Goal: Information Seeking & Learning: Find specific fact

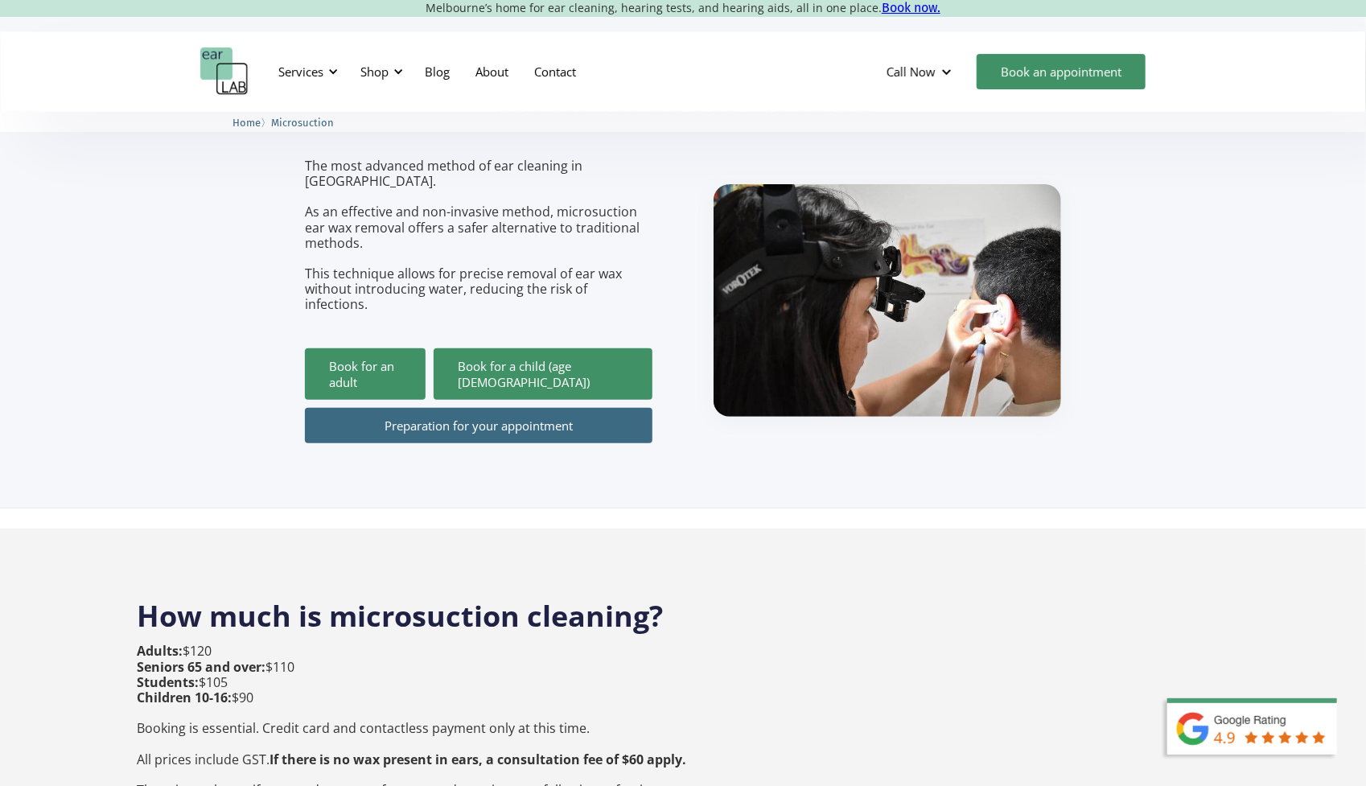
scroll to position [161, 0]
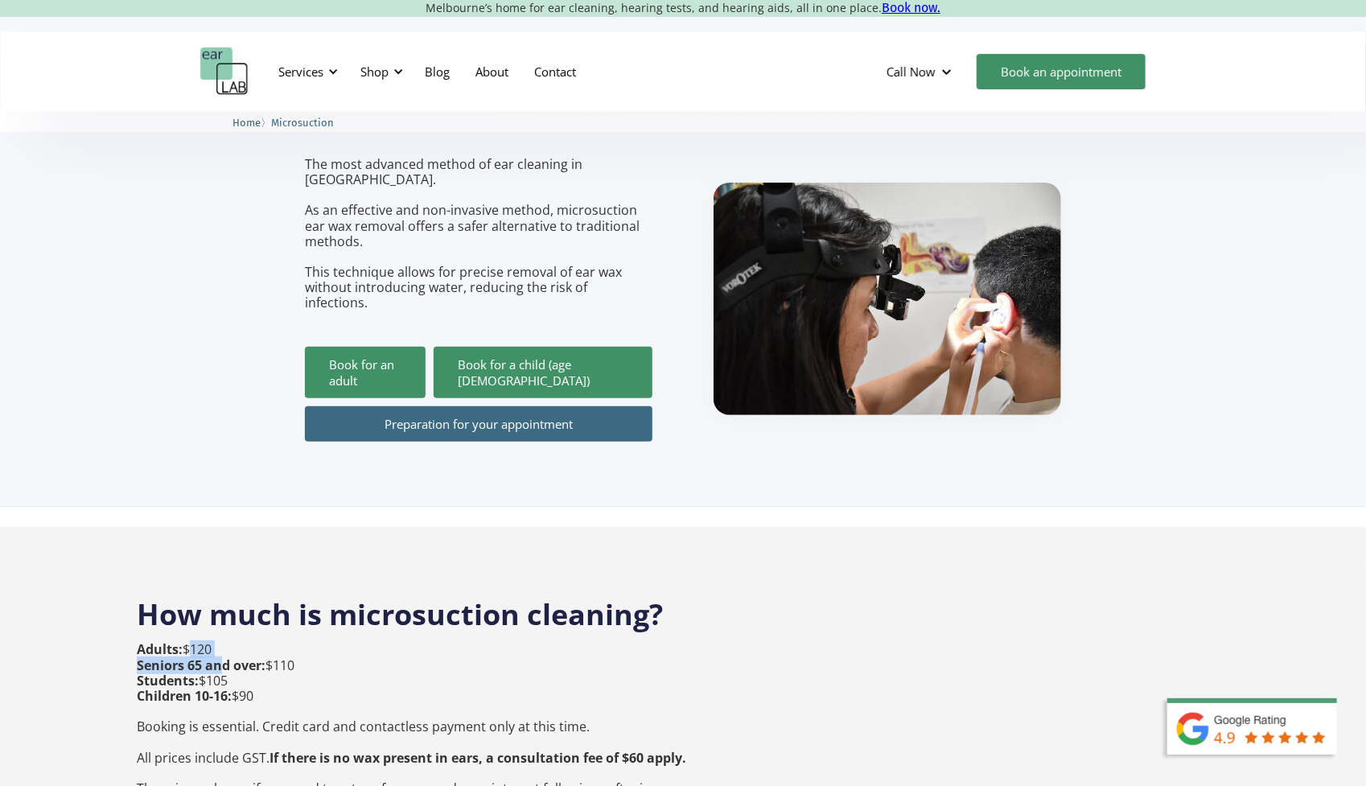
drag, startPoint x: 220, startPoint y: 626, endPoint x: 187, endPoint y: 622, distance: 34.0
click at [187, 642] on p "Adults: $120 Seniors 65 and over: $110 Students: $105 Children 10-16: $90 Booki…" at bounding box center [412, 734] width 550 height 185
click at [220, 642] on p "Adults: $120 Seniors 65 and over: $110 Students: $105 Children 10-16: $90 Booki…" at bounding box center [412, 734] width 550 height 185
drag, startPoint x: 228, startPoint y: 615, endPoint x: 181, endPoint y: 615, distance: 47.5
click at [181, 642] on p "Adults: $120 Seniors 65 and over: $110 Students: $105 Children 10-16: $90 Booki…" at bounding box center [412, 734] width 550 height 185
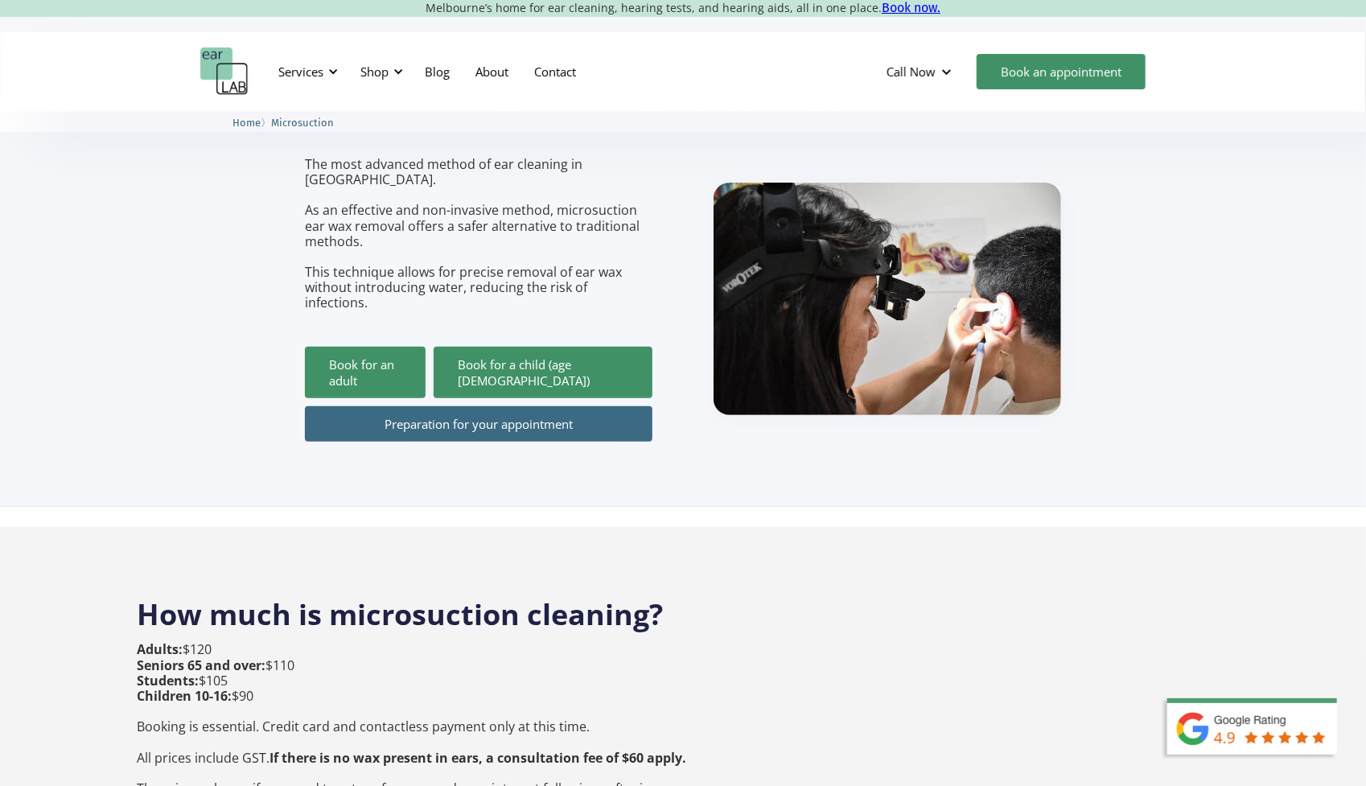
click at [231, 642] on p "Adults: $120 Seniors 65 and over: $110 Students: $105 Children 10-16: $90 Booki…" at bounding box center [412, 734] width 550 height 185
drag, startPoint x: 235, startPoint y: 613, endPoint x: 175, endPoint y: 616, distance: 60.4
click at [175, 642] on p "Adults: $120 Seniors 65 and over: $110 Students: $105 Children 10-16: $90 Booki…" at bounding box center [412, 734] width 550 height 185
click at [241, 642] on p "Adults: $120 Seniors 65 and over: $110 Students: $105 Children 10-16: $90 Booki…" at bounding box center [412, 734] width 550 height 185
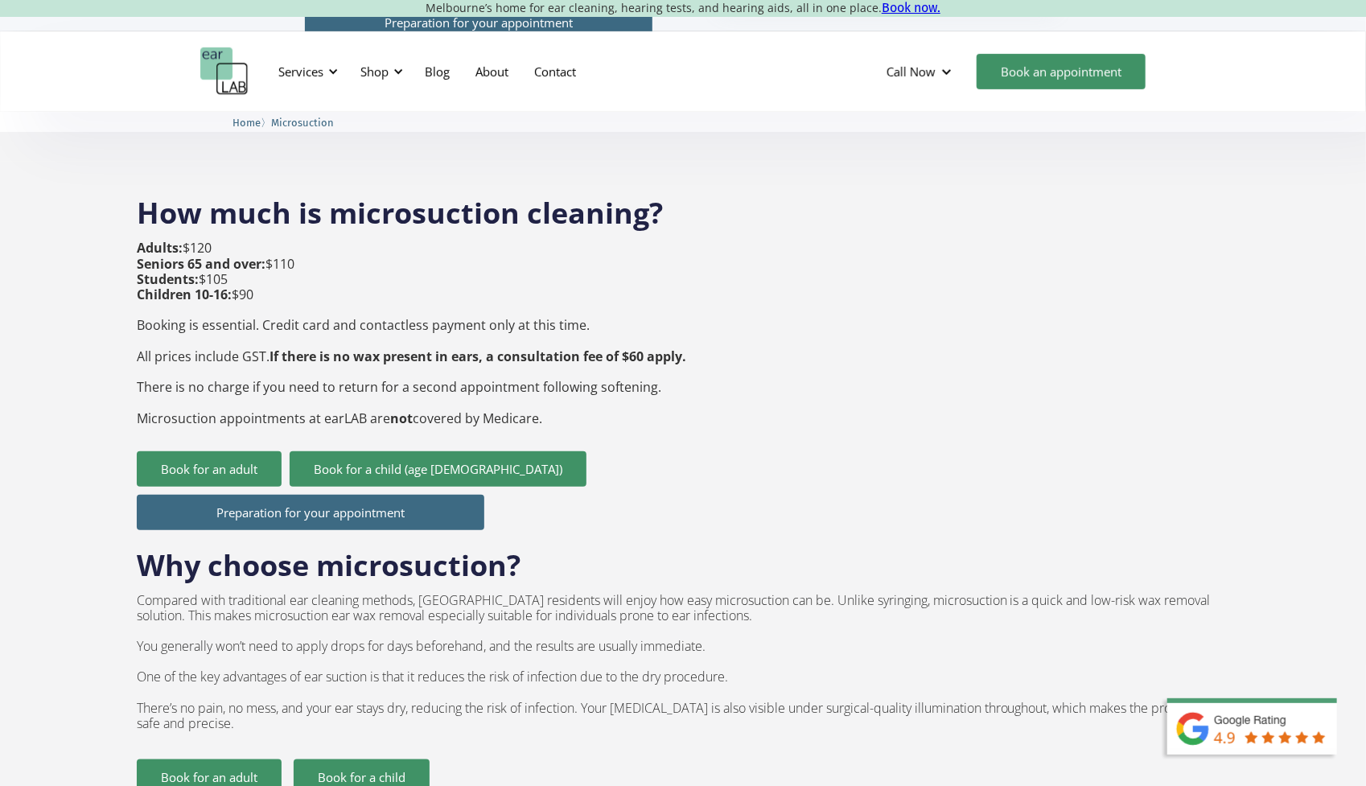
scroll to position [483, 0]
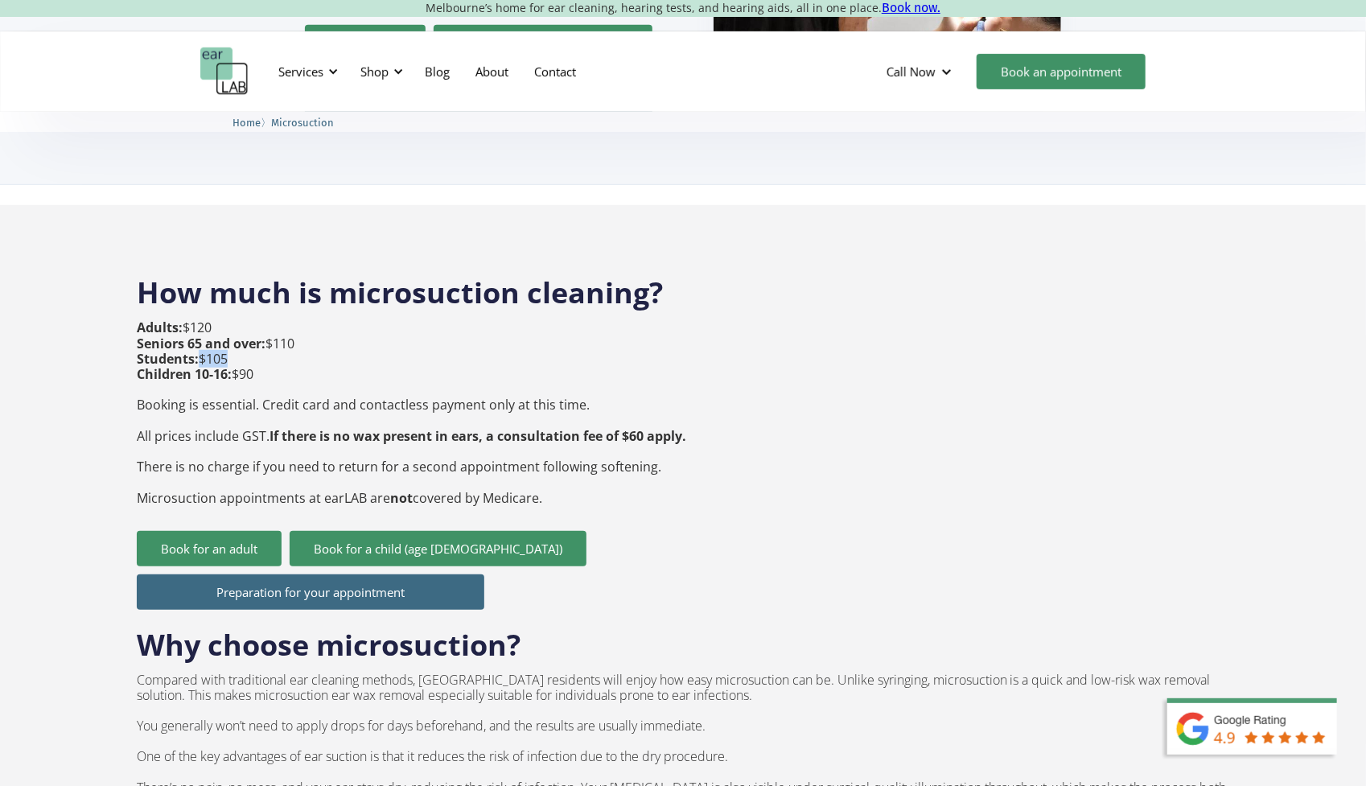
drag, startPoint x: 238, startPoint y: 332, endPoint x: 200, endPoint y: 328, distance: 38.8
click at [200, 328] on p "Adults: $120 Seniors 65 and over: $110 Students: $105 Children 10-16: $90 Booki…" at bounding box center [412, 412] width 550 height 185
click at [330, 339] on p "Adults: $120 Seniors 65 and over: $110 Students: $105 Children 10-16: $90 Booki…" at bounding box center [412, 412] width 550 height 185
drag, startPoint x: 286, startPoint y: 363, endPoint x: 465, endPoint y: 373, distance: 179.7
click at [478, 368] on p "Adults: $120 Seniors 65 and over: $110 Students: $105 Children 10-16: $90 Booki…" at bounding box center [412, 412] width 550 height 185
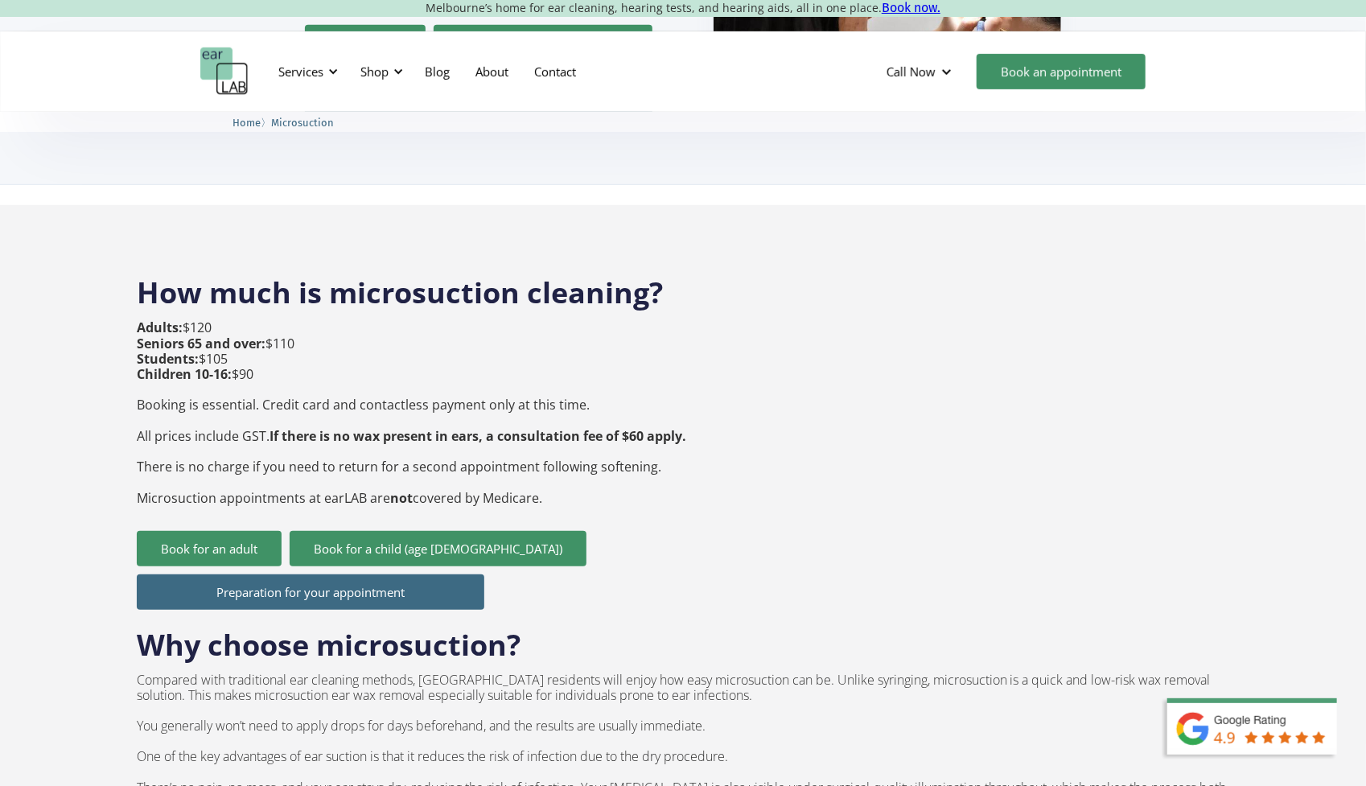
click at [334, 381] on p "Adults: $120 Seniors 65 and over: $110 Students: $105 Children 10-16: $90 Booki…" at bounding box center [412, 412] width 550 height 185
drag, startPoint x: 254, startPoint y: 404, endPoint x: 537, endPoint y: 405, distance: 283.2
click at [537, 405] on p "Adults: $120 Seniors 65 and over: $110 Students: $105 Children 10-16: $90 Booki…" at bounding box center [412, 412] width 550 height 185
click at [549, 427] on strong "If there is no wax present in ears, a consultation fee of $60 apply." at bounding box center [478, 436] width 417 height 18
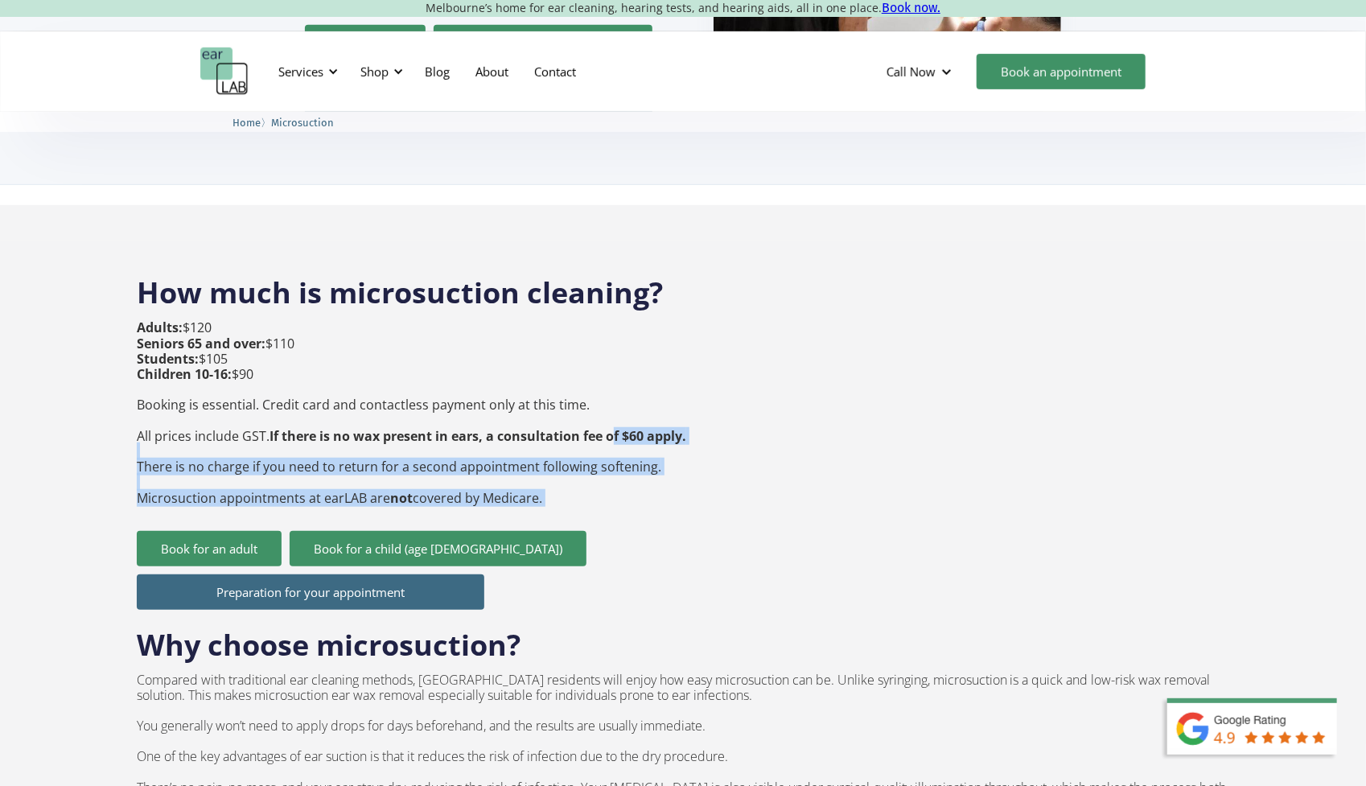
drag, startPoint x: 649, startPoint y: 401, endPoint x: 704, endPoint y: 398, distance: 54.8
click at [704, 398] on div "How much is microsuction cleaning? Adults: $120 Seniors 65 and over: $110 Stude…" at bounding box center [683, 706] width 1093 height 898
click at [720, 400] on div "How much is microsuction cleaning? Adults: $120 Seniors 65 and over: $110 Stude…" at bounding box center [683, 706] width 1093 height 898
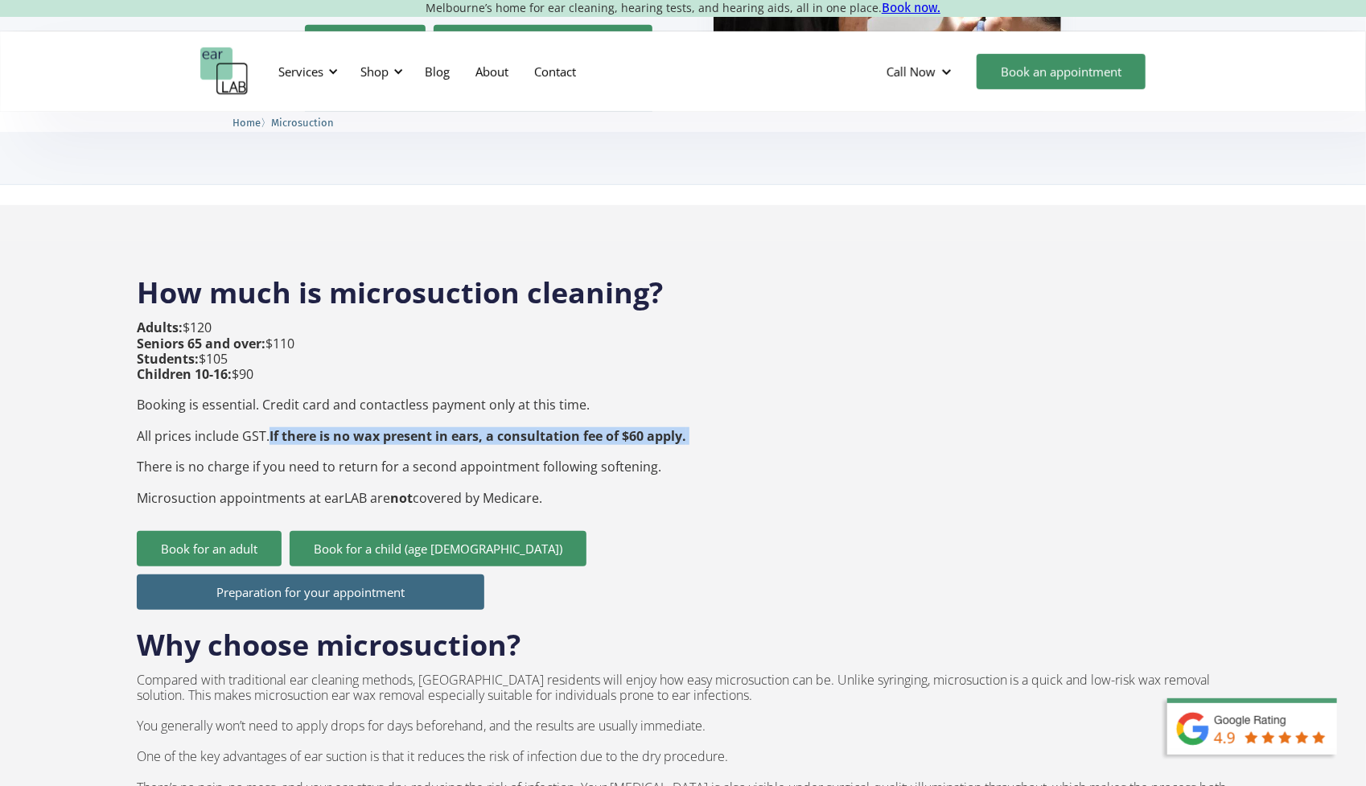
drag, startPoint x: 688, startPoint y: 405, endPoint x: 101, endPoint y: 419, distance: 587.5
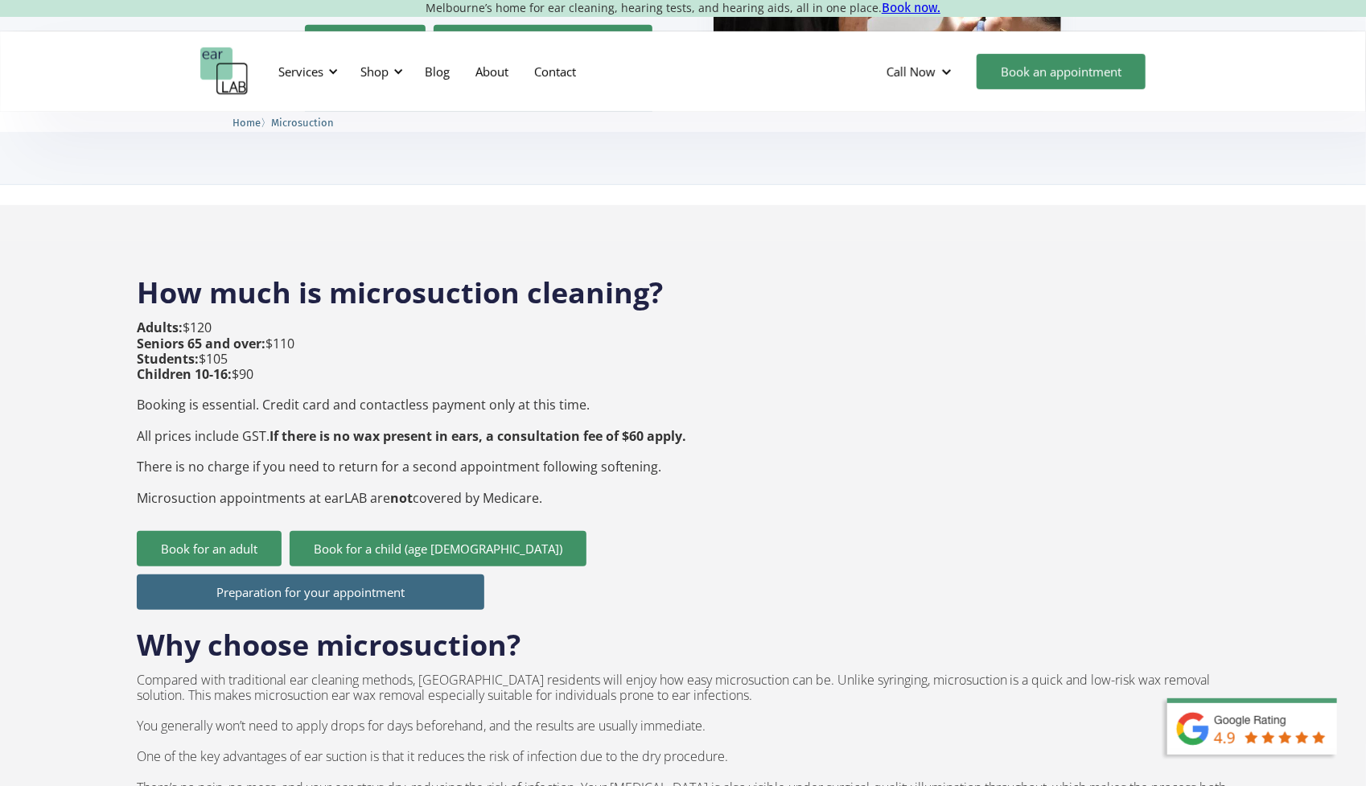
click at [187, 426] on p "Adults: $120 Seniors 65 and over: $110 Students: $105 Children 10-16: $90 Booki…" at bounding box center [412, 412] width 550 height 185
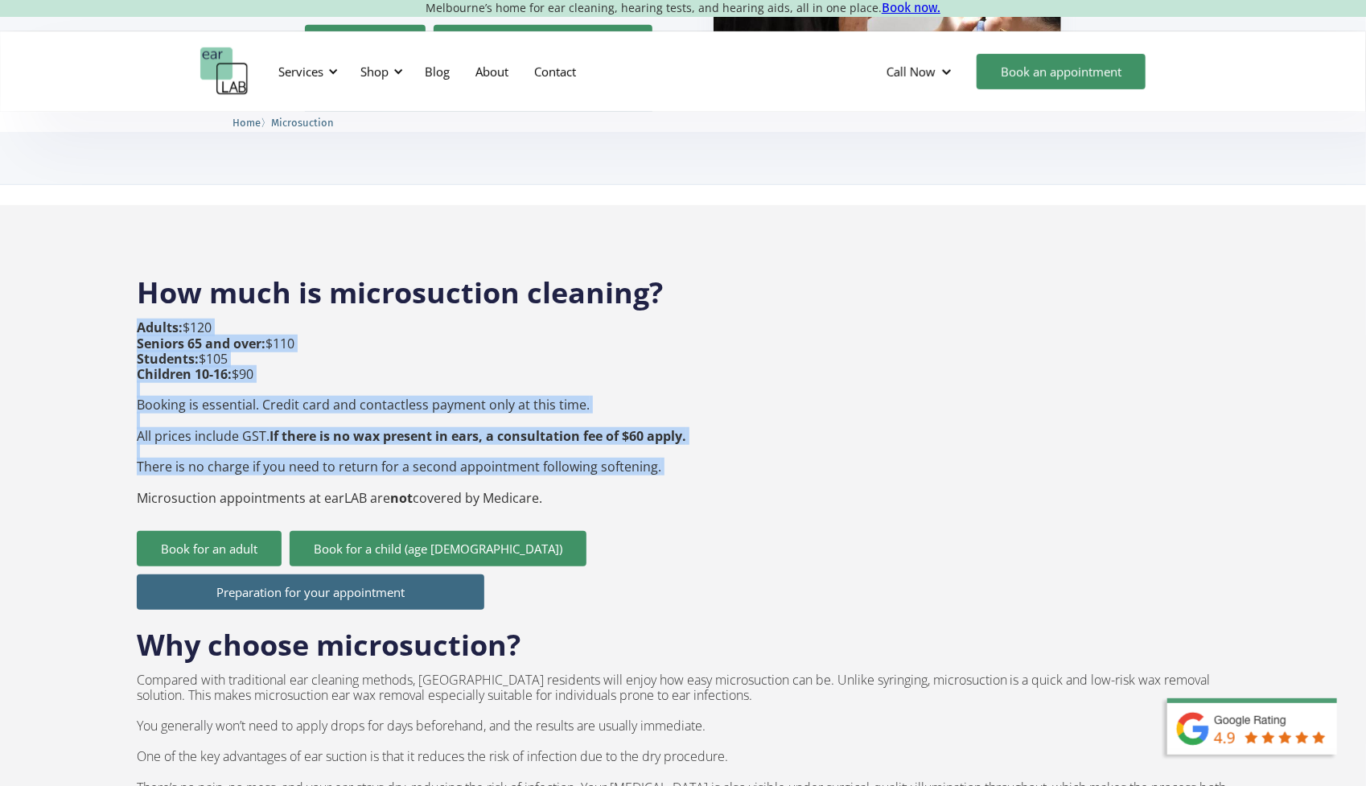
drag, startPoint x: 135, startPoint y: 442, endPoint x: 546, endPoint y: 444, distance: 411.1
click at [570, 442] on p "Adults: $120 Seniors 65 and over: $110 Students: $105 Children 10-16: $90 Booki…" at bounding box center [412, 412] width 550 height 185
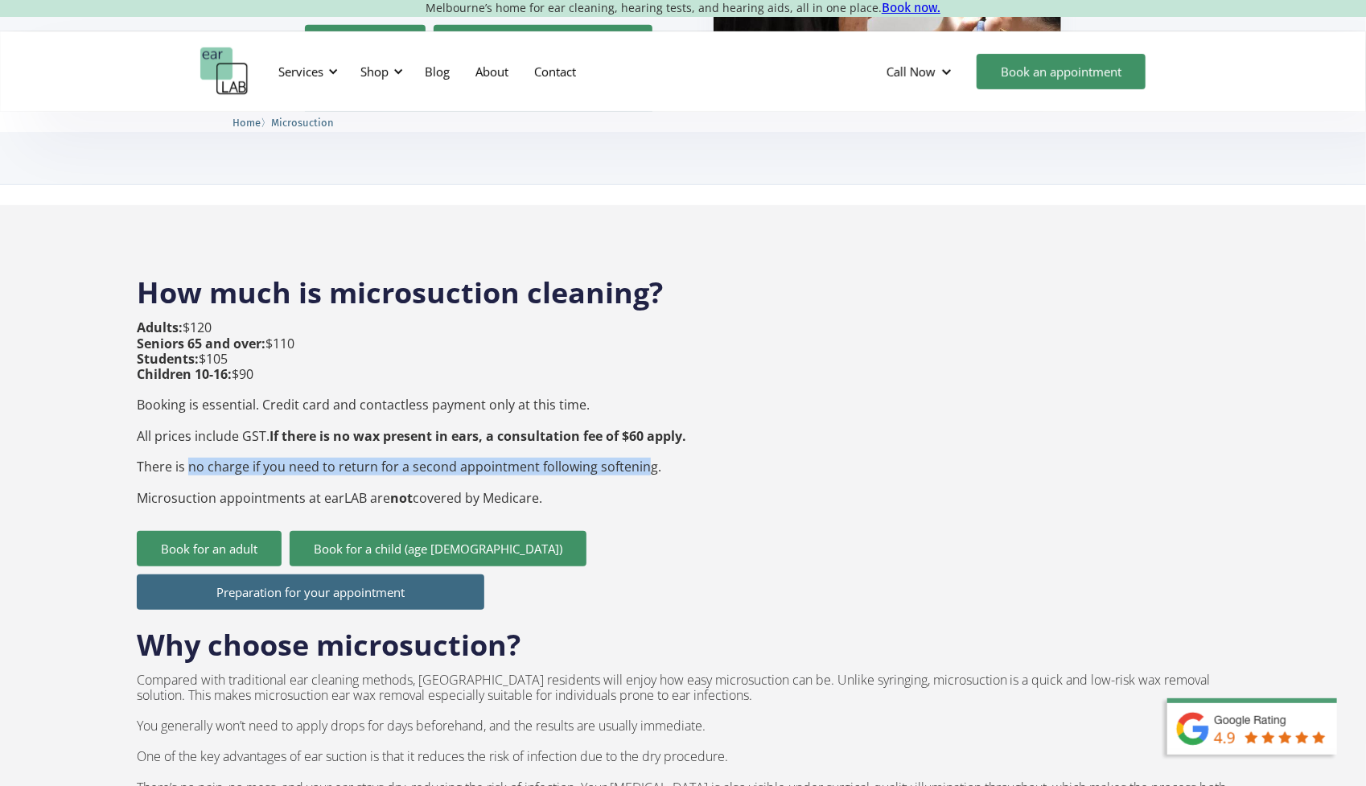
drag, startPoint x: 639, startPoint y: 434, endPoint x: 190, endPoint y: 432, distance: 448.9
click at [190, 433] on p "Adults: $120 Seniors 65 and over: $110 Students: $105 Children 10-16: $90 Booki…" at bounding box center [412, 412] width 550 height 185
drag, startPoint x: 204, startPoint y: 469, endPoint x: 519, endPoint y: 455, distance: 314.9
click at [519, 455] on p "Adults: $120 Seniors 65 and over: $110 Students: $105 Children 10-16: $90 Booki…" at bounding box center [412, 412] width 550 height 185
click at [516, 459] on p "Adults: $120 Seniors 65 and over: $110 Students: $105 Children 10-16: $90 Booki…" at bounding box center [412, 412] width 550 height 185
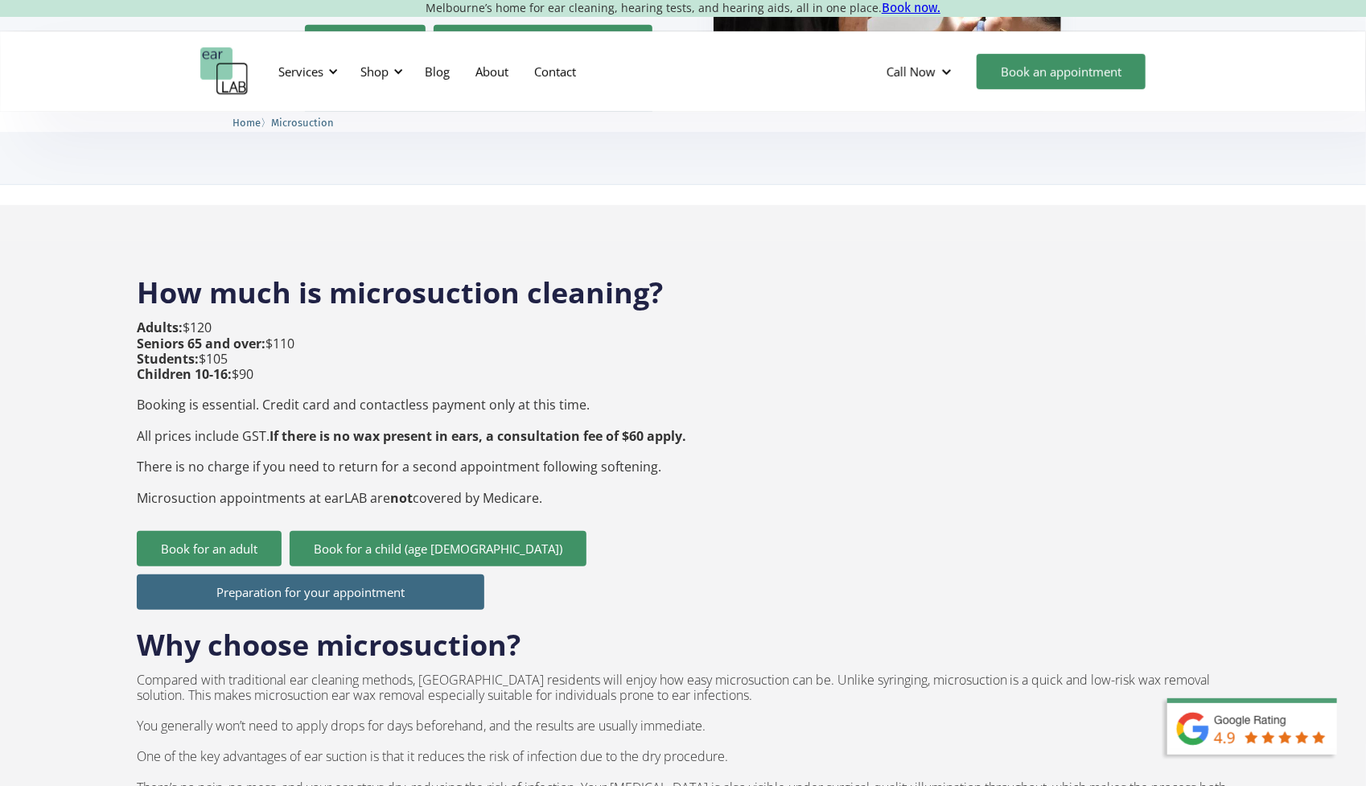
drag, startPoint x: 559, startPoint y: 462, endPoint x: 386, endPoint y: 464, distance: 173.0
click at [396, 465] on p "Adults: $120 Seniors 65 and over: $110 Students: $105 Children 10-16: $90 Booki…" at bounding box center [412, 412] width 550 height 185
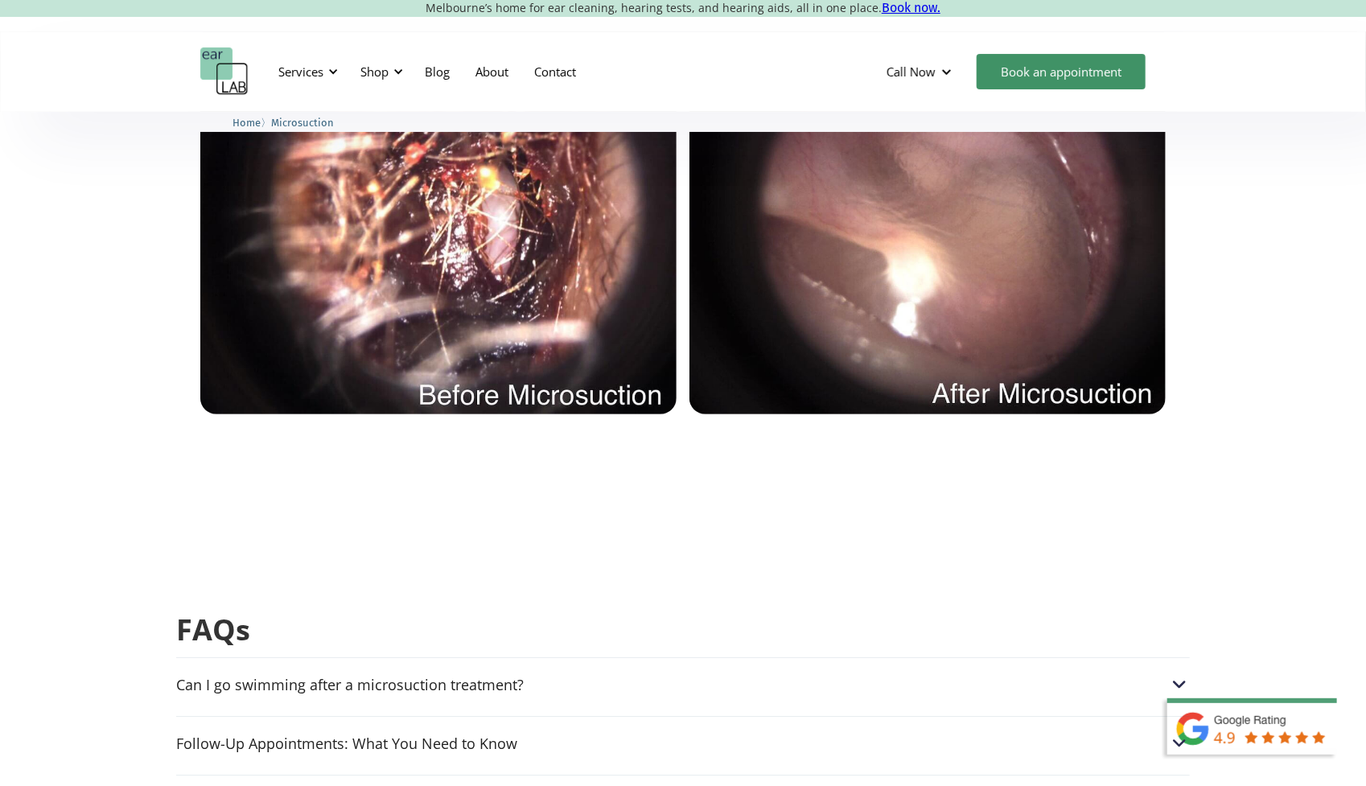
scroll to position [3620, 0]
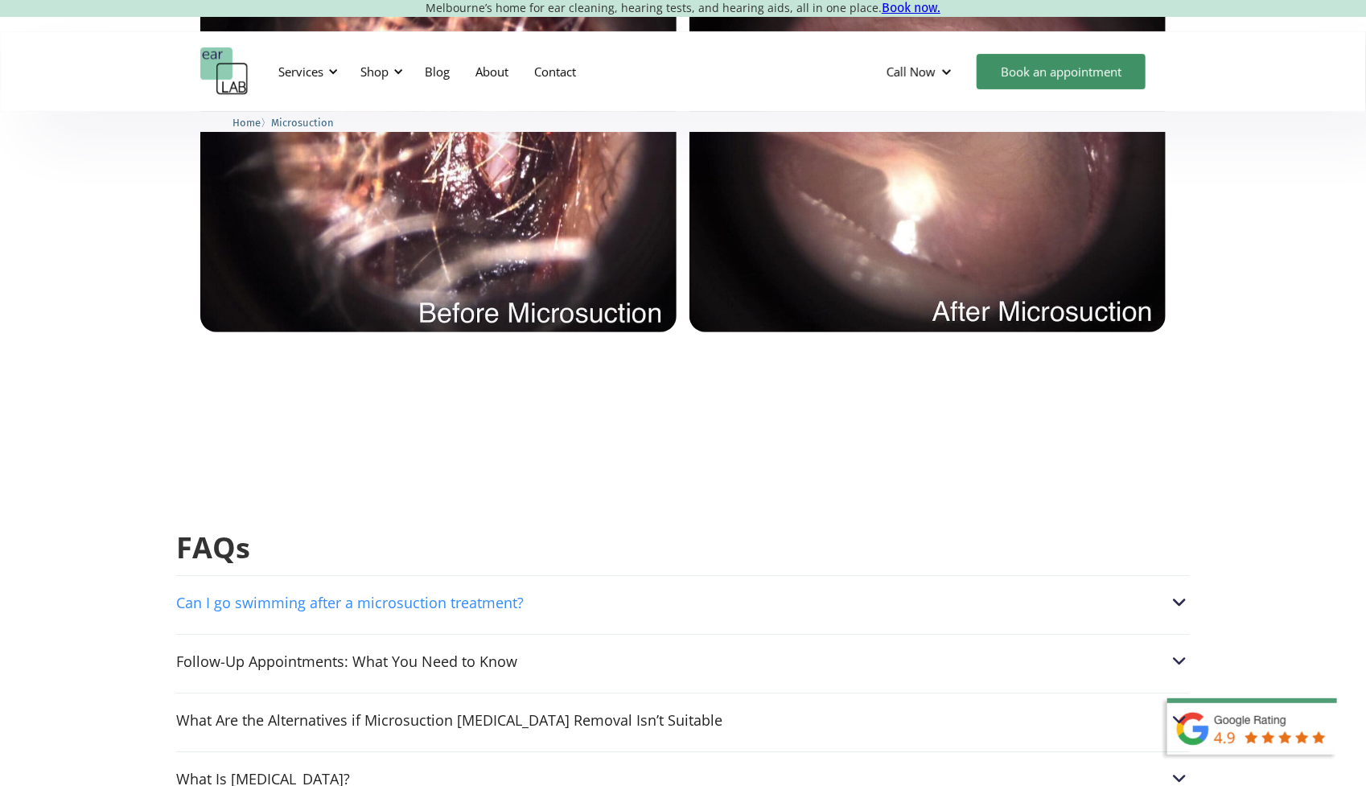
drag, startPoint x: 494, startPoint y: 484, endPoint x: 517, endPoint y: 487, distance: 23.5
click at [495, 595] on div "Can I go swimming after a microsuction treatment?" at bounding box center [350, 603] width 348 height 16
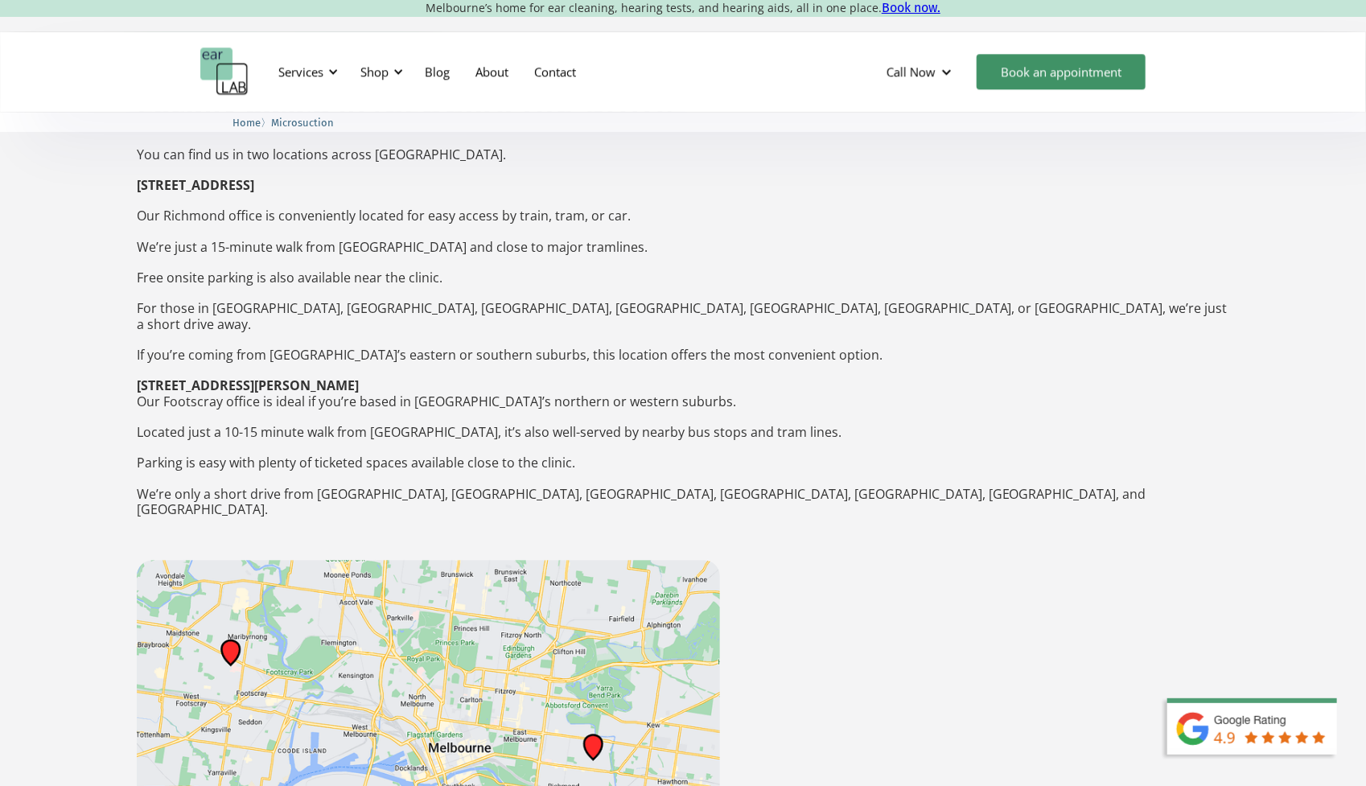
scroll to position [2332, 0]
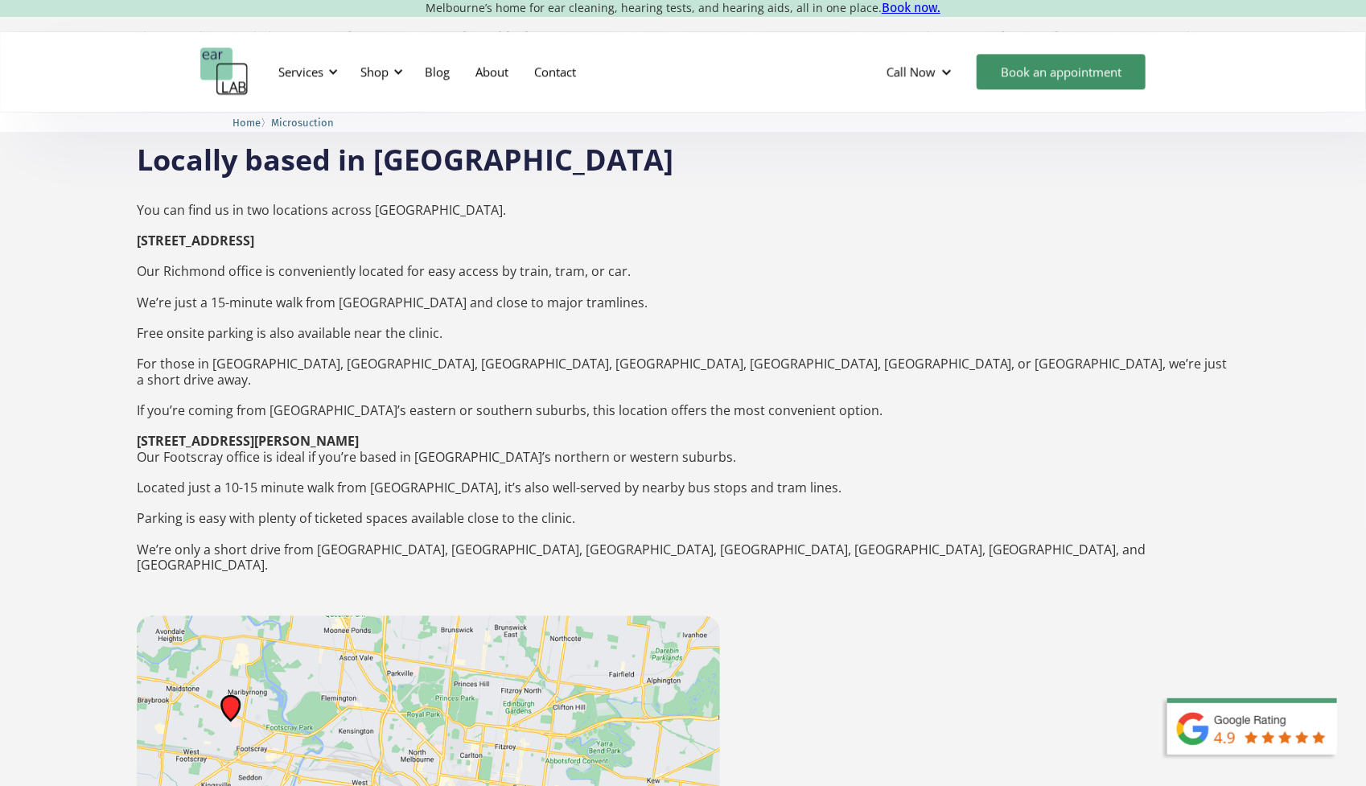
drag, startPoint x: 311, startPoint y: 158, endPoint x: 150, endPoint y: 177, distance: 162.9
click at [150, 187] on p "You can find us in two locations across [GEOGRAPHIC_DATA]. [STREET_ADDRESS] ‍ O…" at bounding box center [683, 395] width 1093 height 417
drag, startPoint x: 142, startPoint y: 166, endPoint x: 393, endPoint y: 167, distance: 251.0
click at [392, 187] on p "You can find us in two locations across [GEOGRAPHIC_DATA]. [STREET_ADDRESS] ‍ O…" at bounding box center [683, 395] width 1093 height 417
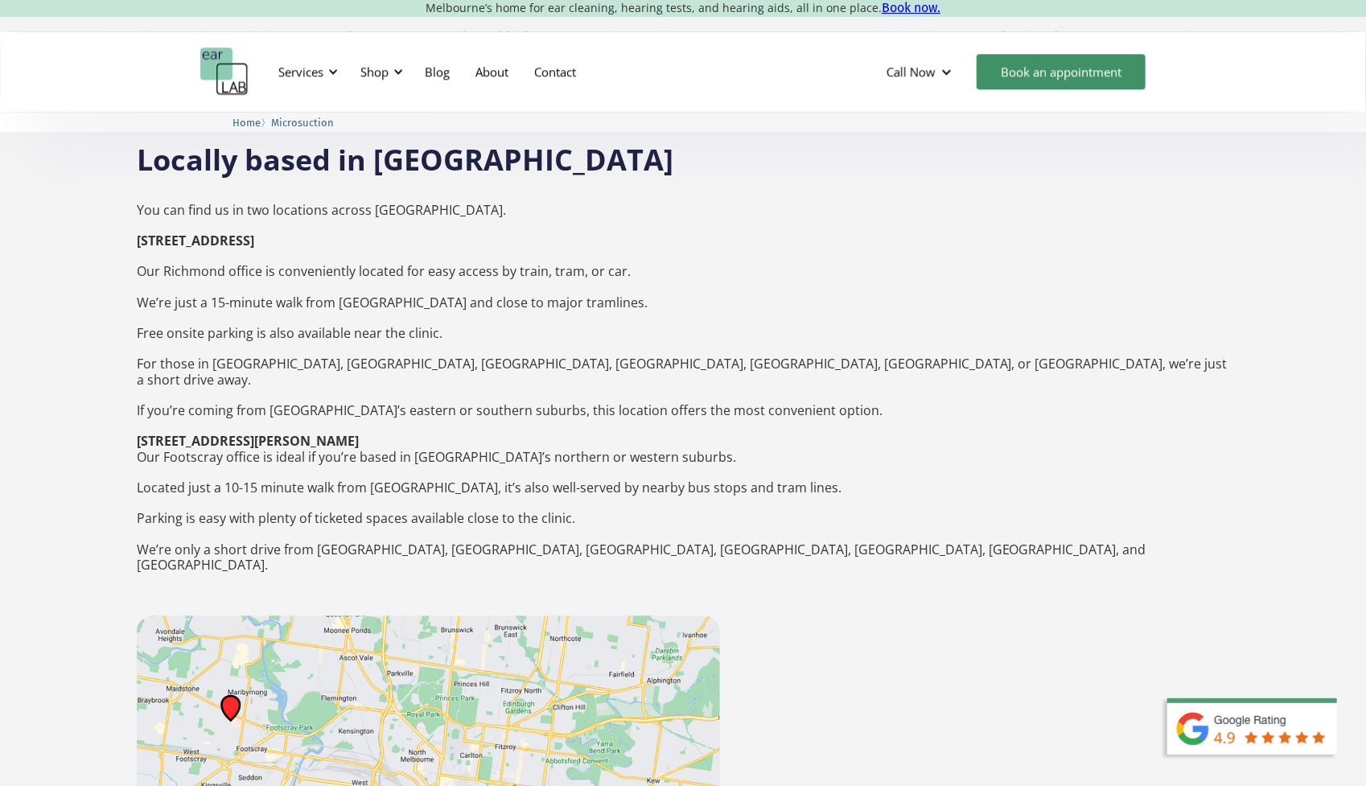
click at [375, 187] on p "You can find us in two locations across [GEOGRAPHIC_DATA]. [STREET_ADDRESS] ‍ O…" at bounding box center [683, 395] width 1093 height 417
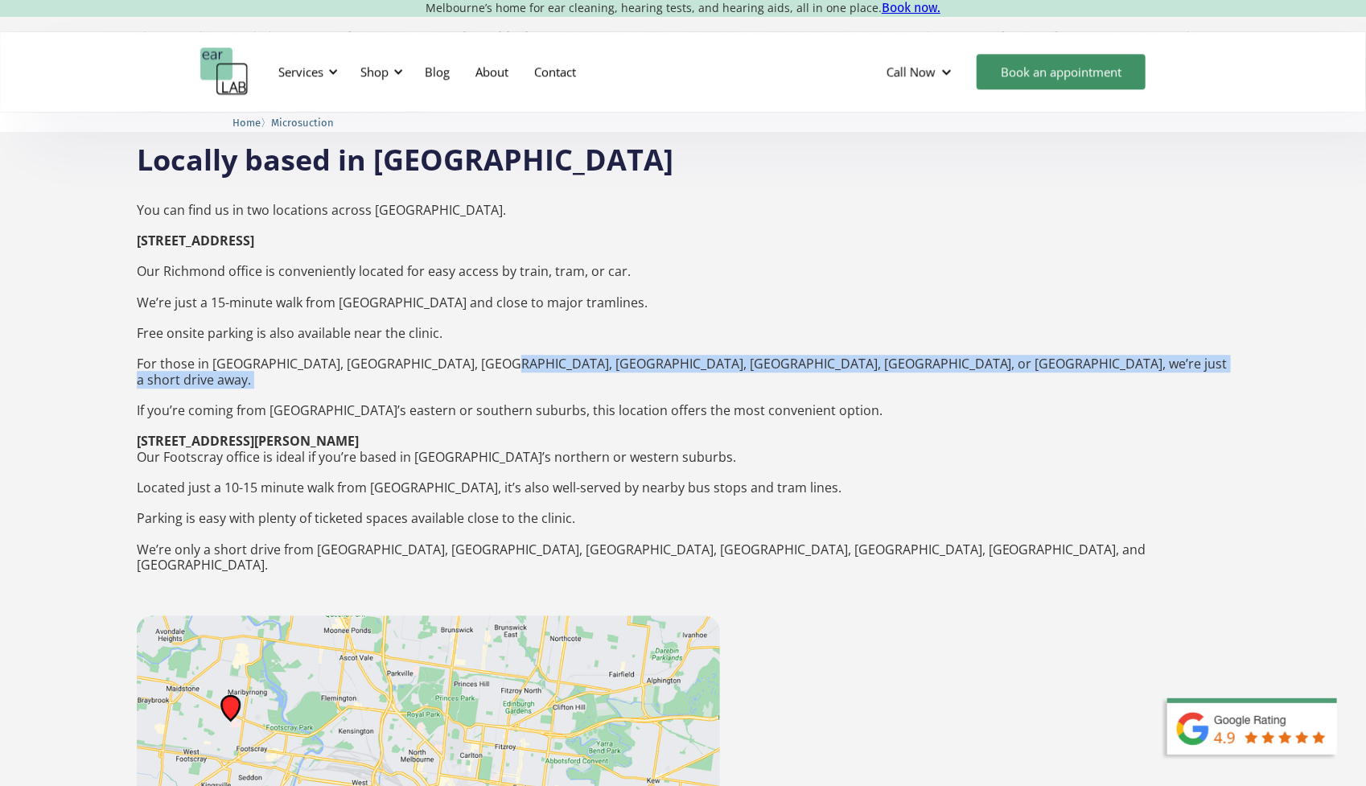
drag, startPoint x: 359, startPoint y: 300, endPoint x: 331, endPoint y: 298, distance: 27.4
click at [342, 299] on p "You can find us in two locations across [GEOGRAPHIC_DATA]. [STREET_ADDRESS] ‍ O…" at bounding box center [683, 395] width 1093 height 417
click at [253, 296] on p "You can find us in two locations across [GEOGRAPHIC_DATA]. [STREET_ADDRESS] ‍ O…" at bounding box center [683, 395] width 1093 height 417
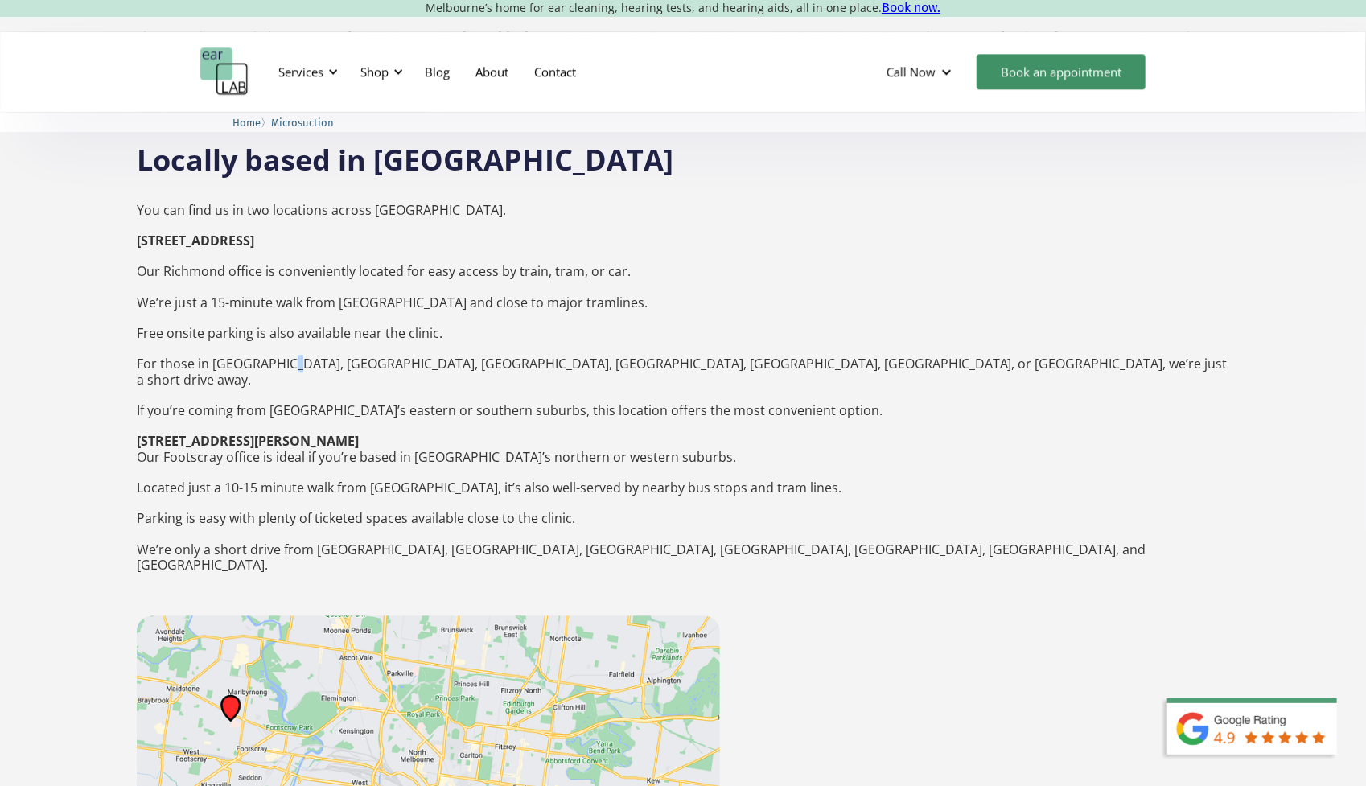
click at [284, 290] on p "You can find us in two locations across [GEOGRAPHIC_DATA]. [STREET_ADDRESS] ‍ O…" at bounding box center [683, 395] width 1093 height 417
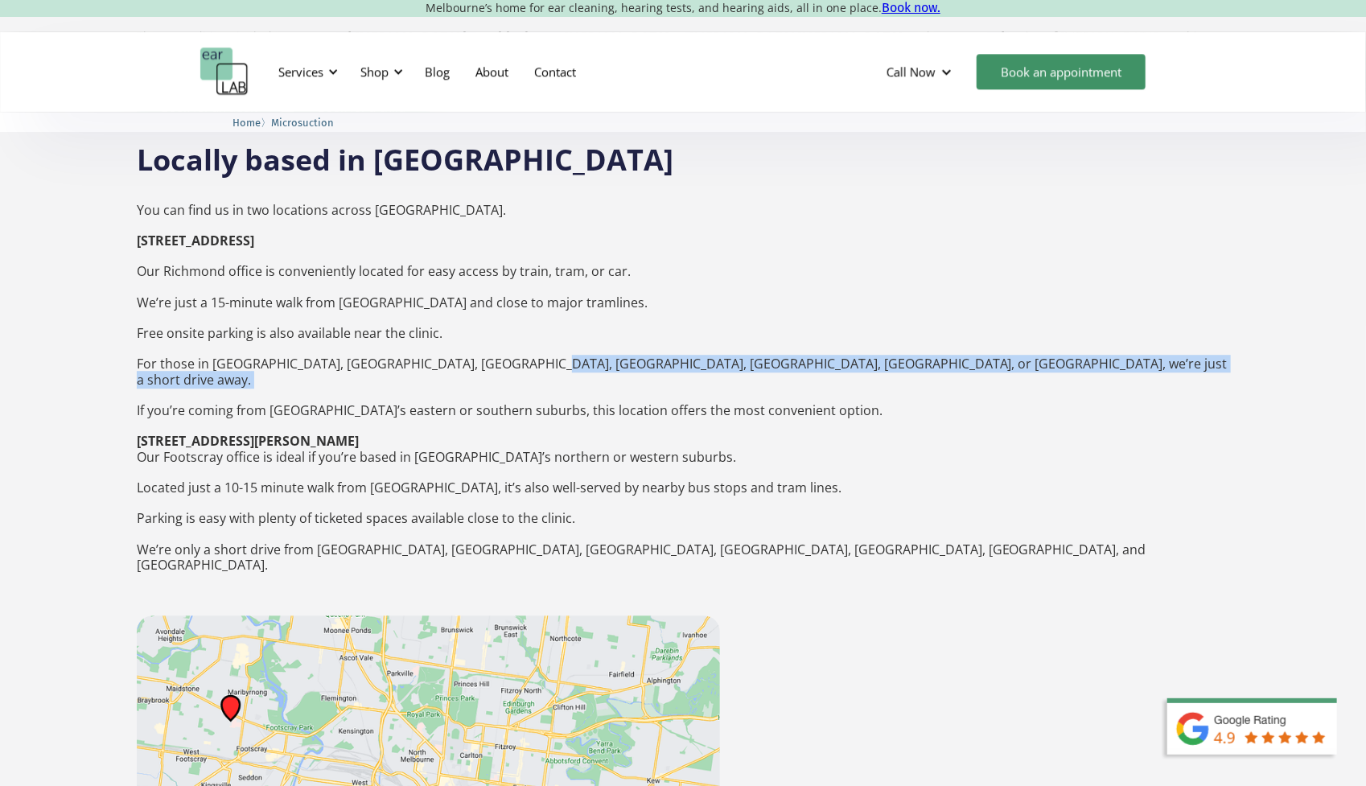
drag, startPoint x: 549, startPoint y: 294, endPoint x: 558, endPoint y: 294, distance: 8.8
click at [553, 294] on p "You can find us in two locations across [GEOGRAPHIC_DATA]. [STREET_ADDRESS] ‍ O…" at bounding box center [683, 395] width 1093 height 417
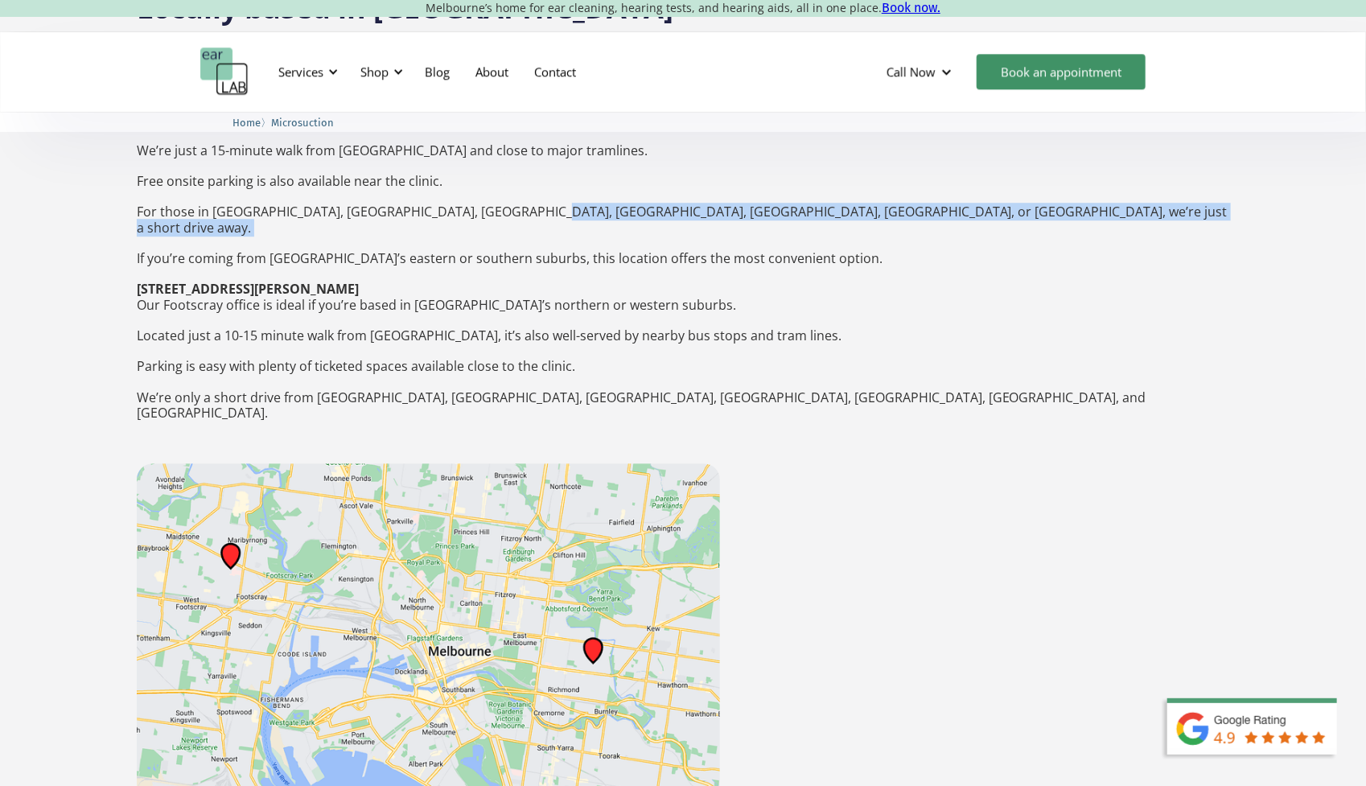
scroll to position [2494, 0]
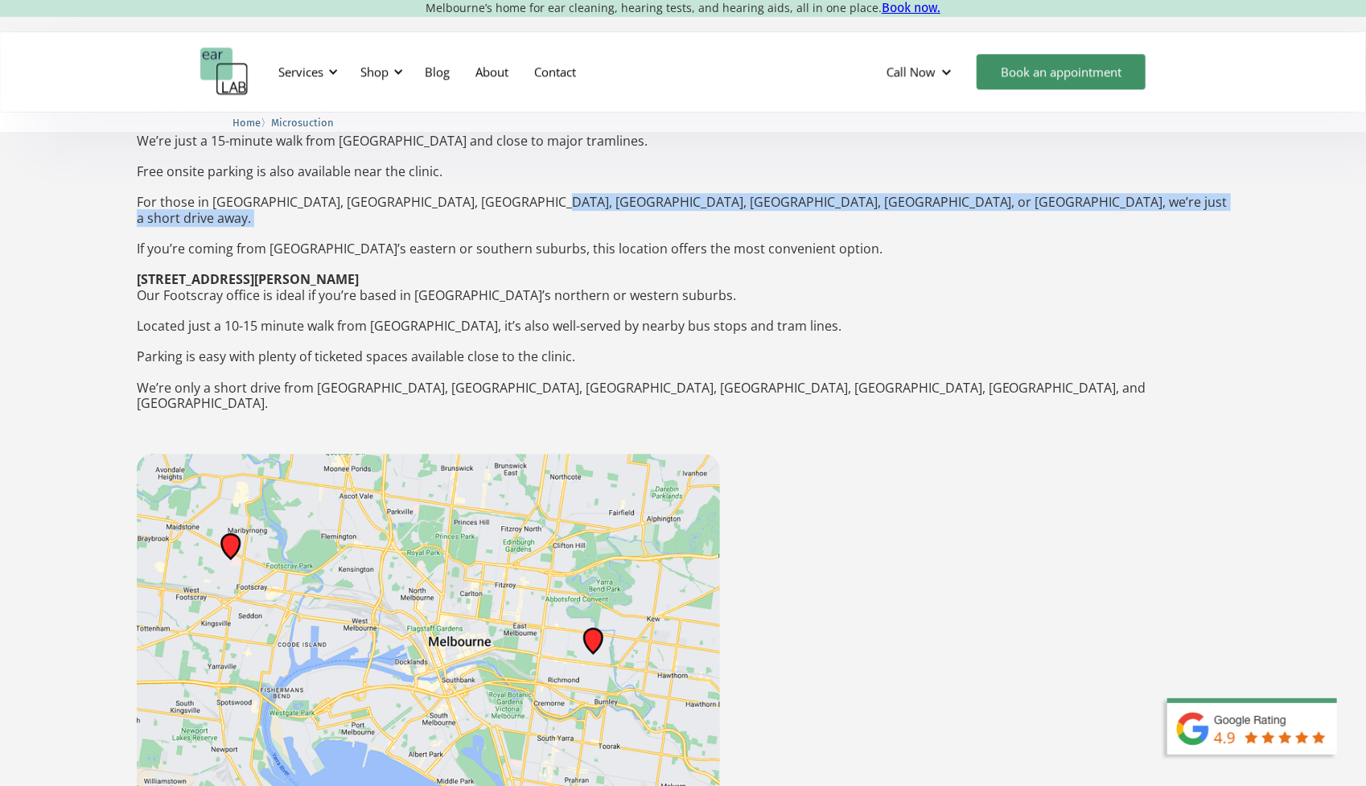
click at [596, 526] on img at bounding box center [428, 635] width 583 height 362
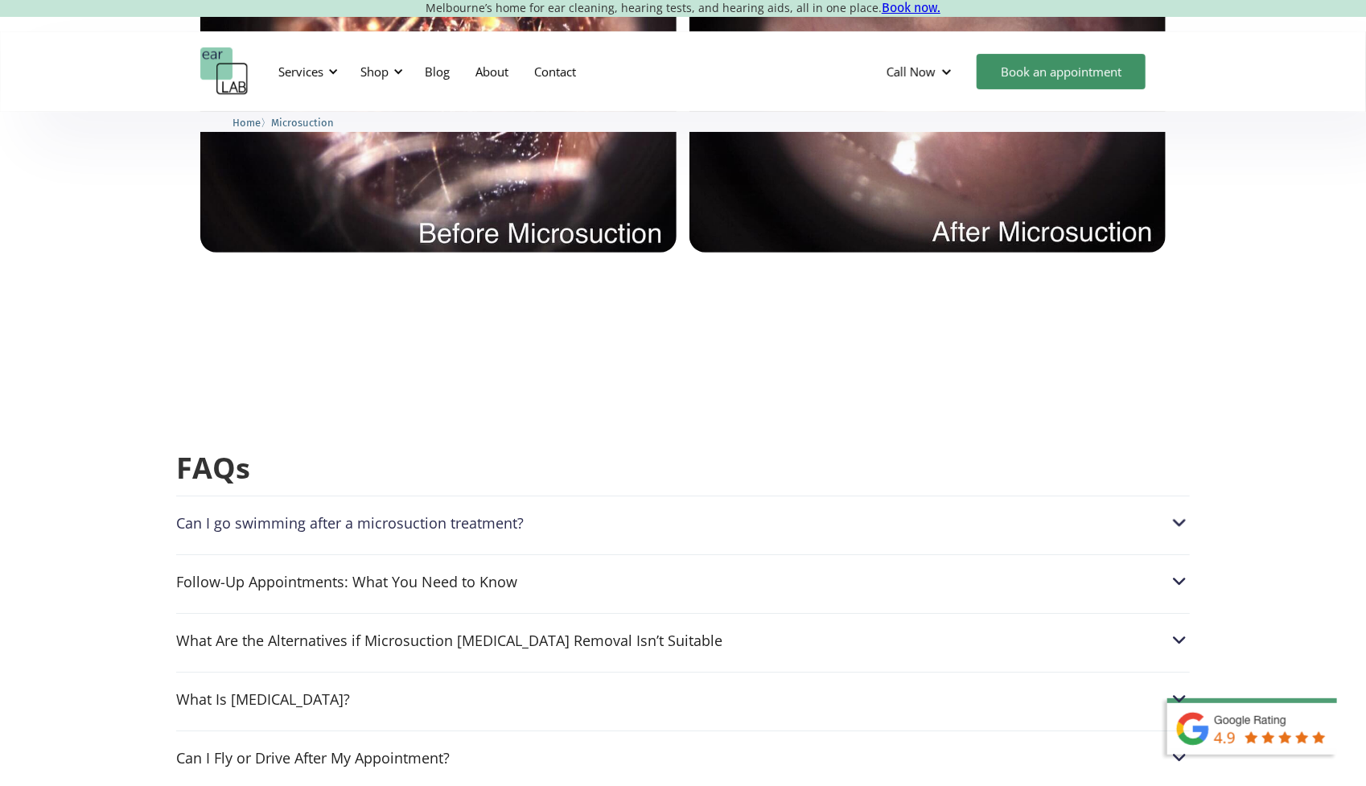
scroll to position [4023, 0]
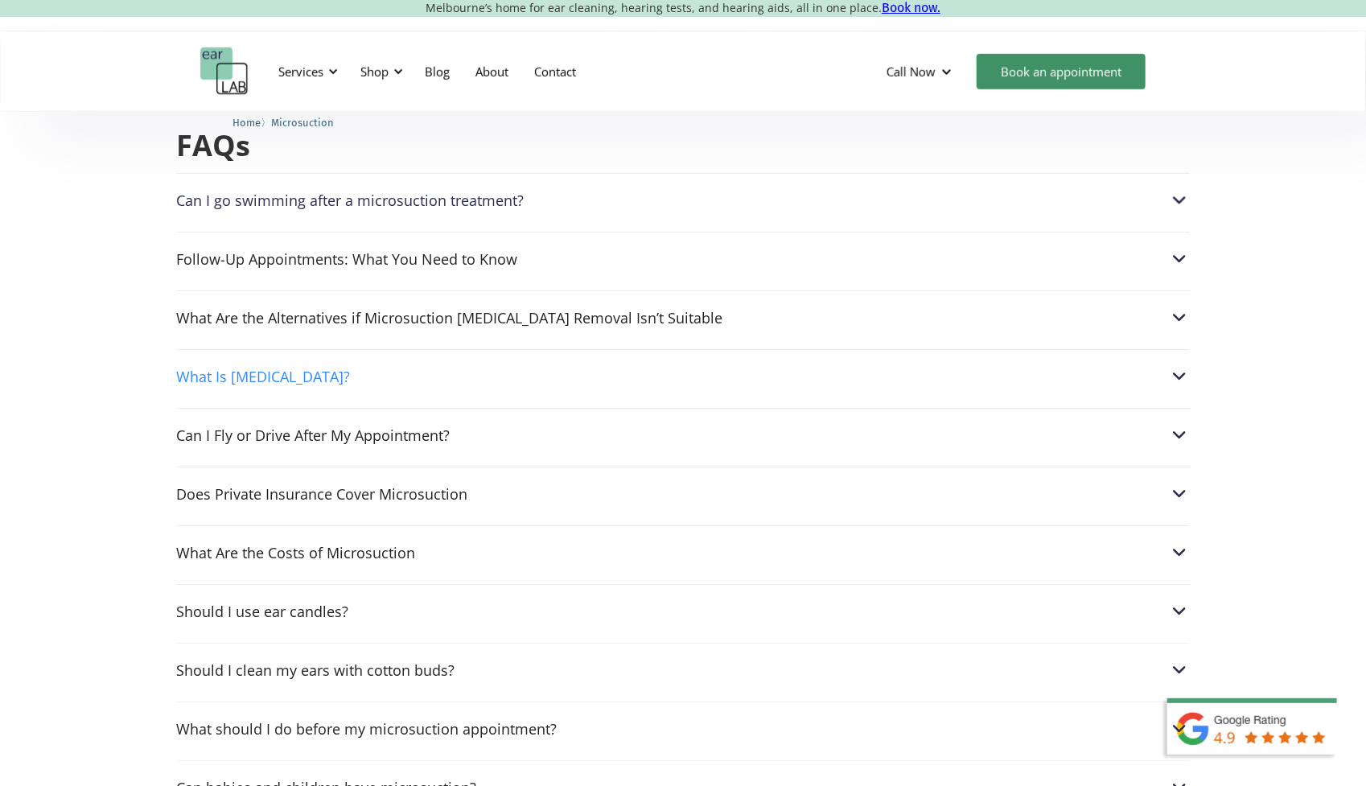
click at [287, 366] on div "What Is [MEDICAL_DATA]?" at bounding box center [683, 376] width 1014 height 21
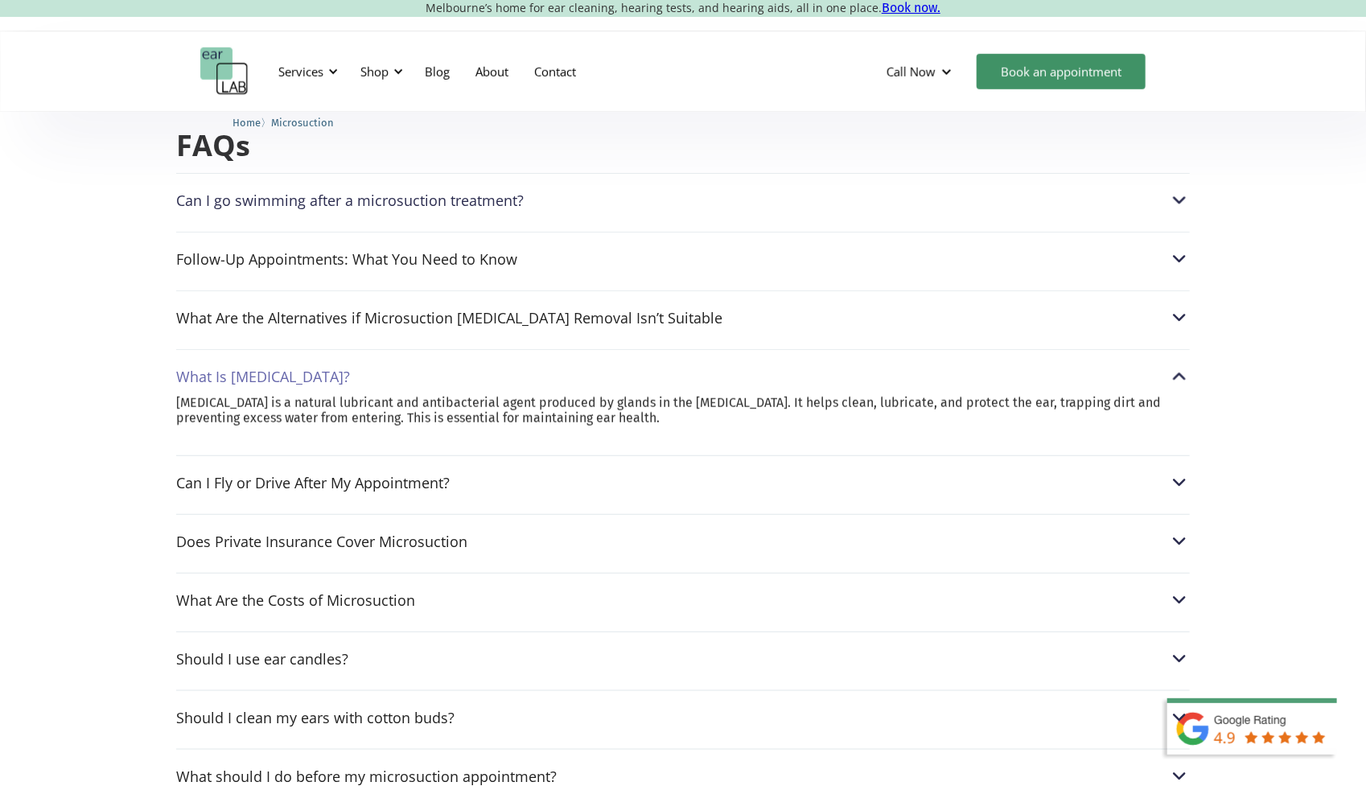
click at [287, 366] on div "What Is [MEDICAL_DATA]?" at bounding box center [683, 376] width 1014 height 21
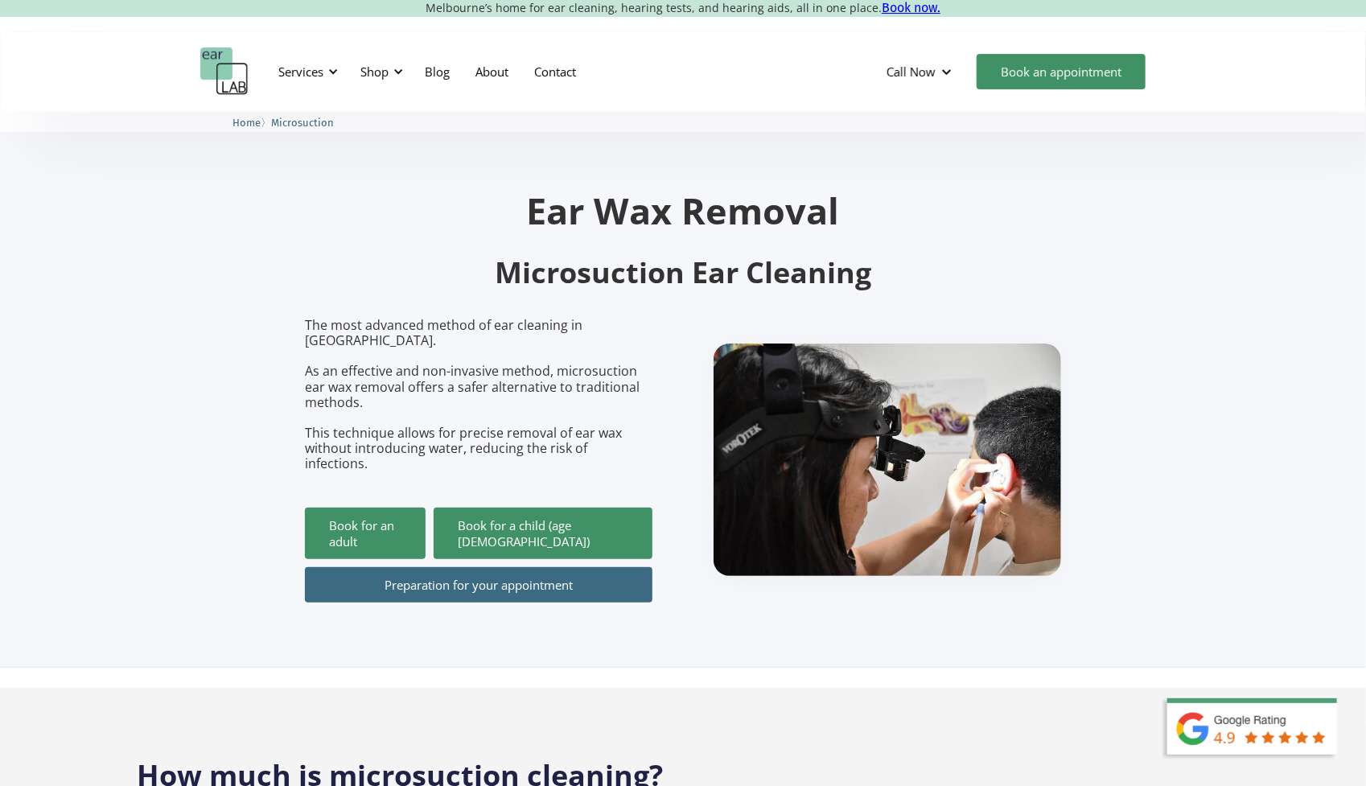
scroll to position [0, 0]
